Goal: Transaction & Acquisition: Purchase product/service

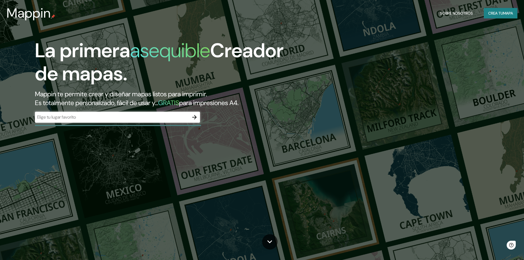
click at [115, 121] on div "​" at bounding box center [117, 117] width 165 height 11
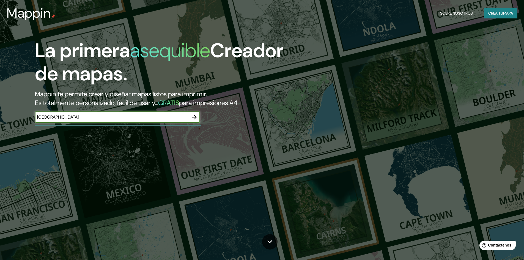
type input "[GEOGRAPHIC_DATA] [GEOGRAPHIC_DATA]"
click at [194, 116] on icon "button" at bounding box center [194, 117] width 7 height 7
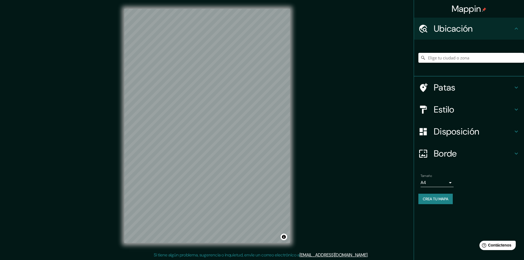
click at [464, 60] on input "Elige tu ciudad o zona" at bounding box center [472, 58] width 106 height 10
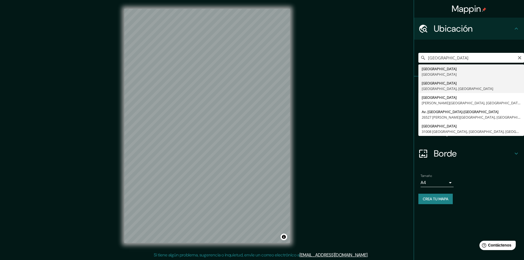
type input "[GEOGRAPHIC_DATA], [GEOGRAPHIC_DATA], [GEOGRAPHIC_DATA]"
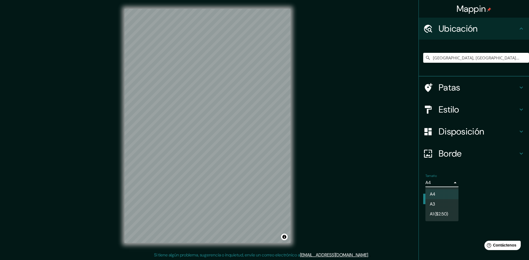
click at [453, 182] on body "Mappin Ubicación [GEOGRAPHIC_DATA], [GEOGRAPHIC_DATA], [GEOGRAPHIC_DATA] Patas …" at bounding box center [264, 130] width 529 height 260
click at [453, 182] on div at bounding box center [264, 130] width 529 height 260
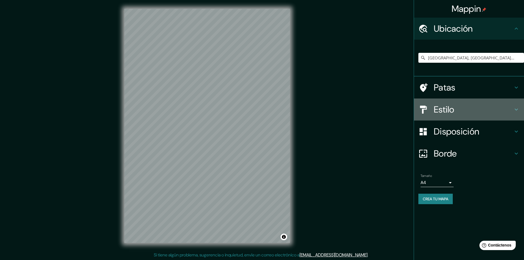
click at [456, 109] on h4 "Estilo" at bounding box center [473, 109] width 79 height 11
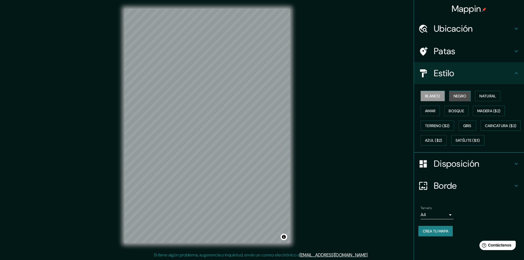
click at [455, 97] on font "Negro" at bounding box center [460, 96] width 13 height 5
click at [437, 97] on font "Blanco" at bounding box center [432, 96] width 15 height 5
click at [374, 105] on div "Mappin Ubicación [GEOGRAPHIC_DATA], [GEOGRAPHIC_DATA], [GEOGRAPHIC_DATA] Patas …" at bounding box center [262, 130] width 524 height 261
click at [435, 234] on font "Crea tu mapa" at bounding box center [436, 231] width 26 height 5
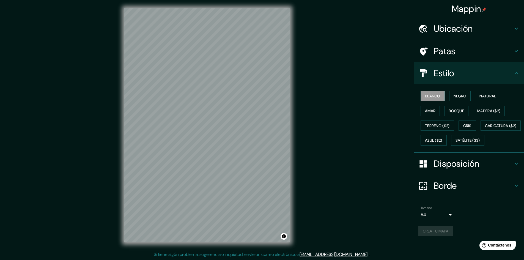
scroll to position [0, 0]
click at [392, 196] on div "Mappin Ubicación [GEOGRAPHIC_DATA], [GEOGRAPHIC_DATA], [GEOGRAPHIC_DATA] Patas …" at bounding box center [262, 130] width 524 height 261
click at [351, 104] on div "Mappin Ubicación [GEOGRAPHIC_DATA], [GEOGRAPHIC_DATA], [GEOGRAPHIC_DATA] Patas …" at bounding box center [262, 130] width 524 height 261
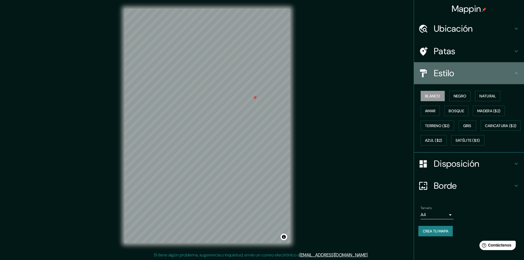
click at [470, 71] on h4 "Estilo" at bounding box center [473, 73] width 79 height 11
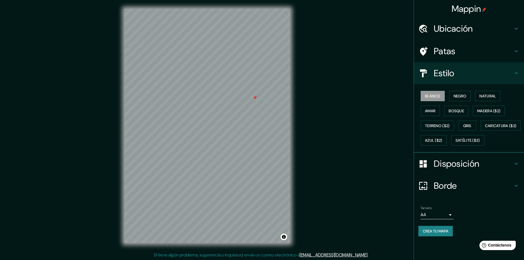
click at [491, 35] on div "Ubicación" at bounding box center [469, 29] width 110 height 22
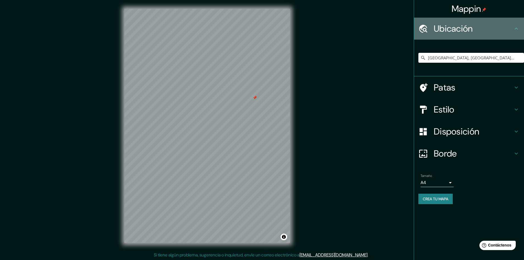
click at [491, 35] on div "Ubicación" at bounding box center [469, 29] width 110 height 22
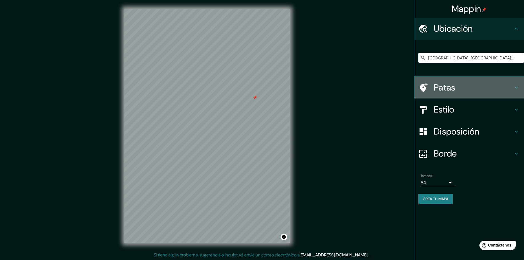
click at [460, 91] on h4 "Patas" at bounding box center [473, 87] width 79 height 11
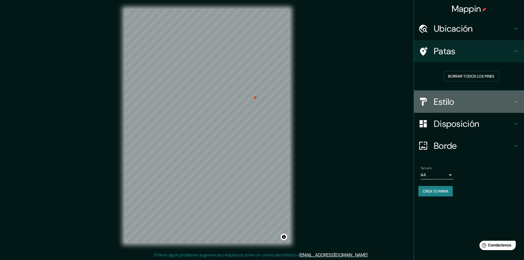
click at [462, 96] on h4 "Estilo" at bounding box center [473, 101] width 79 height 11
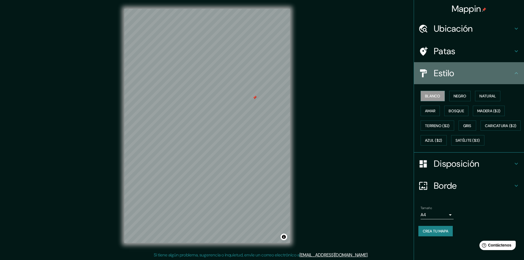
click at [466, 62] on div "Estilo" at bounding box center [469, 73] width 110 height 22
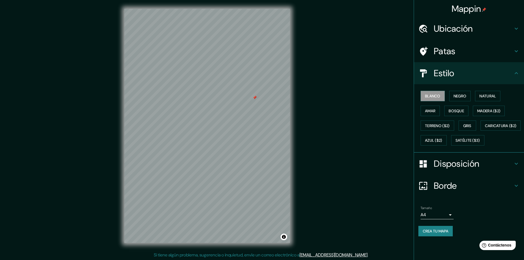
click at [469, 54] on h4 "Patas" at bounding box center [473, 51] width 79 height 11
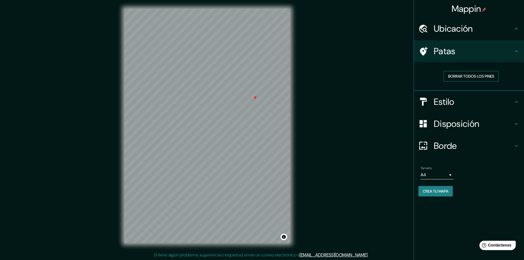
click at [472, 76] on font "Borrar todos los pines" at bounding box center [471, 76] width 46 height 5
click at [453, 95] on div "Estilo" at bounding box center [469, 102] width 110 height 22
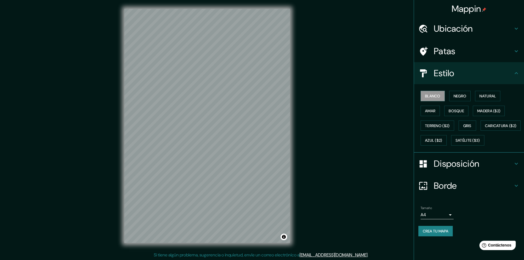
click at [452, 175] on div "Disposición" at bounding box center [469, 164] width 110 height 22
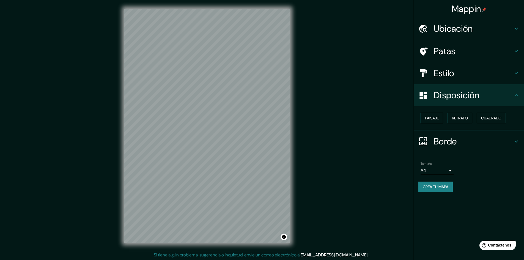
click at [437, 121] on font "Paisaje" at bounding box center [432, 118] width 14 height 5
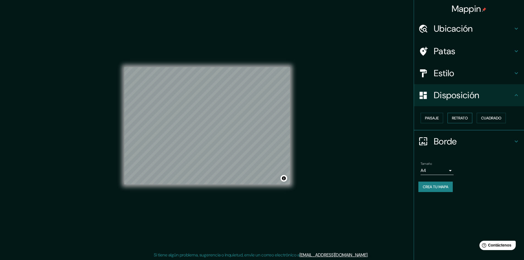
click at [456, 119] on font "Retrato" at bounding box center [460, 118] width 16 height 5
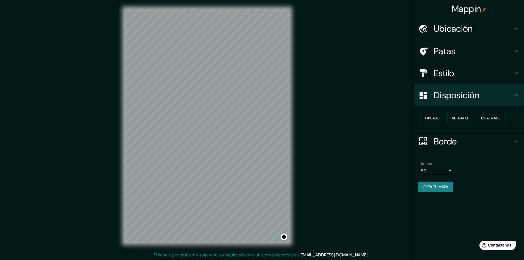
click at [489, 123] on button "Cuadrado" at bounding box center [491, 118] width 29 height 10
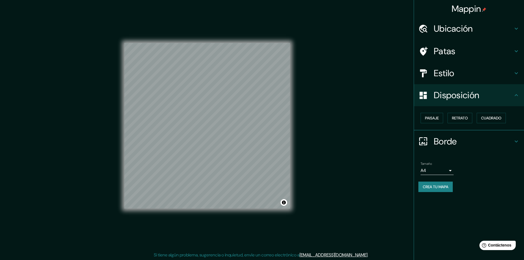
click at [518, 142] on icon at bounding box center [516, 141] width 3 height 2
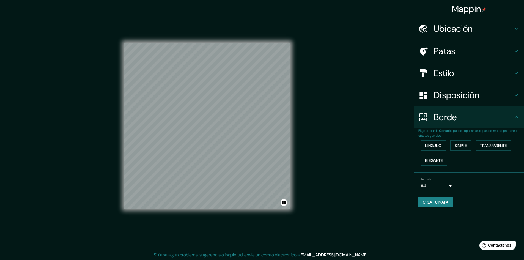
click at [439, 208] on div "Tamaño A4 single Crea tu mapa" at bounding box center [469, 193] width 101 height 37
click at [439, 203] on font "Crea tu mapa" at bounding box center [436, 202] width 26 height 5
click at [373, 164] on div "Mappin Ubicación [GEOGRAPHIC_DATA], [GEOGRAPHIC_DATA], [GEOGRAPHIC_DATA] Patas …" at bounding box center [262, 130] width 524 height 261
click at [422, 200] on button "Crea tu mapa" at bounding box center [436, 202] width 34 height 10
click at [401, 191] on div "Mappin Ubicación [GEOGRAPHIC_DATA], [GEOGRAPHIC_DATA], [GEOGRAPHIC_DATA] Patas …" at bounding box center [262, 130] width 524 height 261
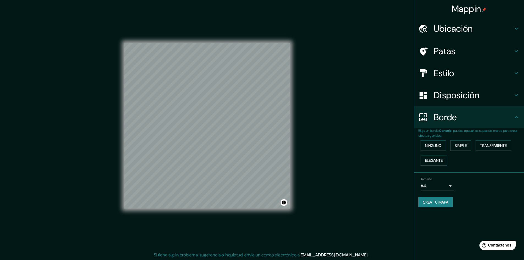
click at [353, 187] on div "Mappin Ubicación [GEOGRAPHIC_DATA], [GEOGRAPHIC_DATA], [GEOGRAPHIC_DATA] Patas …" at bounding box center [262, 130] width 524 height 261
click at [93, 91] on div "Mappin Ubicación [GEOGRAPHIC_DATA], [GEOGRAPHIC_DATA], [GEOGRAPHIC_DATA] Patas …" at bounding box center [262, 130] width 524 height 261
click at [387, 43] on div "Mappin Ubicación [GEOGRAPHIC_DATA], [GEOGRAPHIC_DATA], [GEOGRAPHIC_DATA] Patas …" at bounding box center [262, 130] width 524 height 261
click at [376, 168] on div "Mappin Ubicación [GEOGRAPHIC_DATA], [GEOGRAPHIC_DATA], [GEOGRAPHIC_DATA] Patas …" at bounding box center [262, 130] width 524 height 261
drag, startPoint x: 333, startPoint y: 207, endPoint x: 327, endPoint y: 216, distance: 10.9
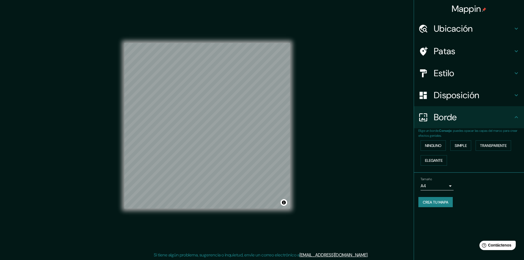
click at [327, 216] on div "Mappin Ubicación [GEOGRAPHIC_DATA], [GEOGRAPHIC_DATA], [GEOGRAPHIC_DATA] Patas …" at bounding box center [262, 130] width 524 height 261
drag, startPoint x: 327, startPoint y: 216, endPoint x: 326, endPoint y: 221, distance: 4.6
click at [326, 221] on div "Mappin Ubicación [GEOGRAPHIC_DATA], [GEOGRAPHIC_DATA], [GEOGRAPHIC_DATA] Patas …" at bounding box center [262, 130] width 524 height 261
click at [428, 201] on font "Crea tu mapa" at bounding box center [436, 202] width 26 height 5
click at [428, 201] on div "Crea tu mapa" at bounding box center [469, 202] width 101 height 10
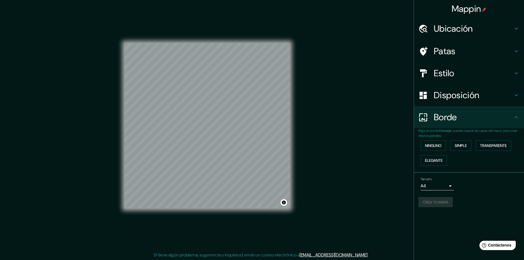
click at [428, 201] on div "Crea tu mapa" at bounding box center [469, 202] width 101 height 10
click at [484, 8] on img at bounding box center [484, 9] width 4 height 4
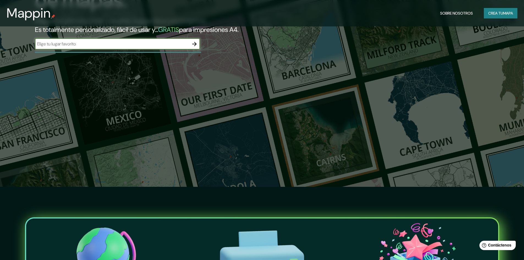
scroll to position [74, 0]
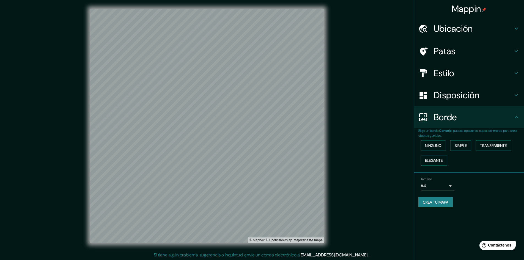
click at [330, 74] on div "© Mapbox © OpenStreetMap Mejorar este mapa" at bounding box center [207, 126] width 252 height 252
click at [431, 48] on div at bounding box center [426, 52] width 15 height 10
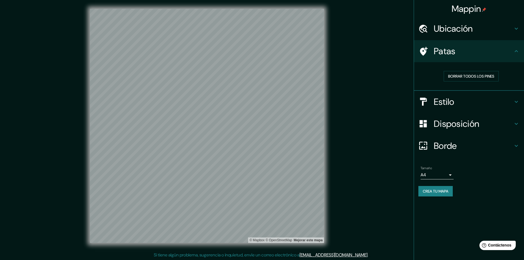
click at [438, 29] on font "Ubicación" at bounding box center [453, 29] width 39 height 12
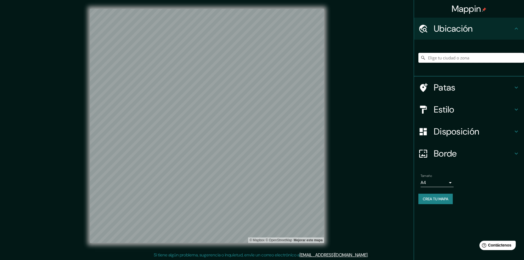
click at [446, 58] on input "Elige tu ciudad o zona" at bounding box center [472, 58] width 106 height 10
click at [445, 58] on input "Elige tu ciudad o zona" at bounding box center [472, 58] width 106 height 10
click at [445, 57] on input "Elige tu ciudad o zona" at bounding box center [472, 58] width 106 height 10
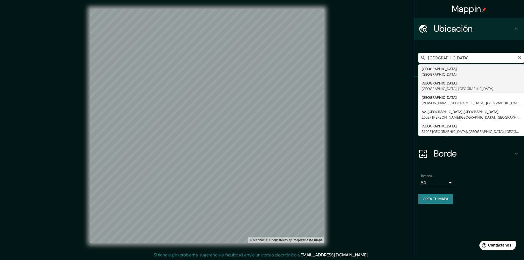
type input "[GEOGRAPHIC_DATA], [GEOGRAPHIC_DATA], [GEOGRAPHIC_DATA]"
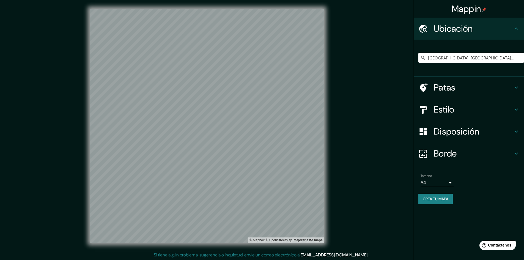
click at [430, 202] on font "Crea tu mapa" at bounding box center [436, 198] width 26 height 7
drag, startPoint x: 341, startPoint y: 177, endPoint x: 338, endPoint y: 195, distance: 18.2
click at [338, 195] on div "Mappin Ubicación [GEOGRAPHIC_DATA], [GEOGRAPHIC_DATA], [GEOGRAPHIC_DATA] Patas …" at bounding box center [262, 130] width 524 height 261
click at [516, 25] on div "Ubicación" at bounding box center [469, 29] width 110 height 22
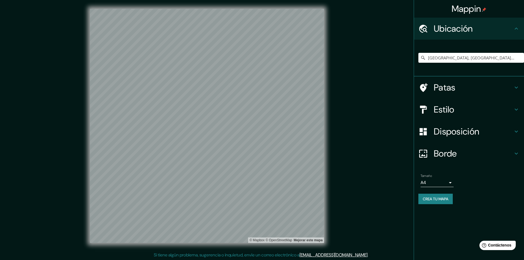
click at [444, 206] on div "Tamaño A4 single Crea tu mapa" at bounding box center [469, 190] width 101 height 37
click at [443, 199] on font "Crea tu mapa" at bounding box center [436, 199] width 26 height 5
